Goal: Navigation & Orientation: Find specific page/section

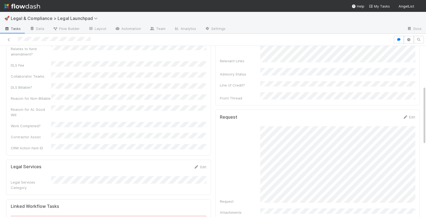
scroll to position [116, 0]
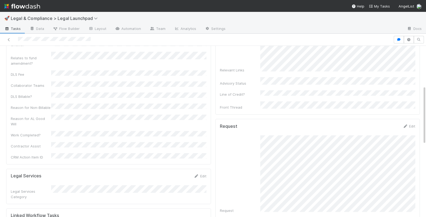
click at [33, 7] on img at bounding box center [22, 6] width 36 height 9
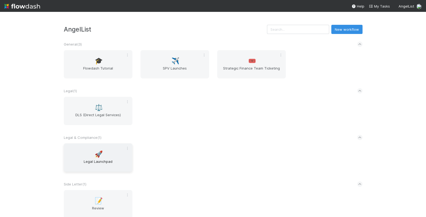
click at [110, 154] on div "🚀 Legal Launchpad" at bounding box center [98, 157] width 69 height 28
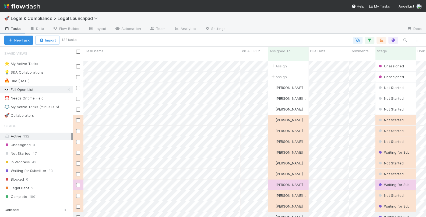
scroll to position [160, 353]
click at [59, 65] on div "⭐ My Active Tasks 22" at bounding box center [38, 63] width 68 height 7
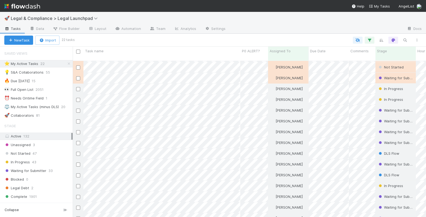
scroll to position [10, 0]
